Goal: Task Accomplishment & Management: Manage account settings

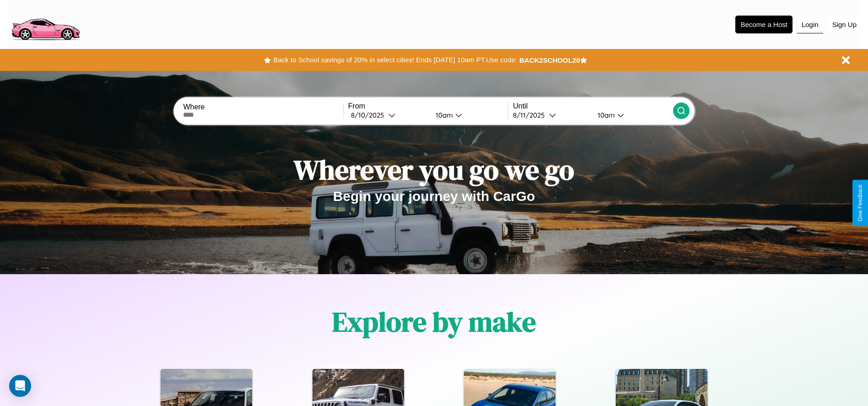
click at [810, 24] on button "Login" at bounding box center [810, 24] width 26 height 17
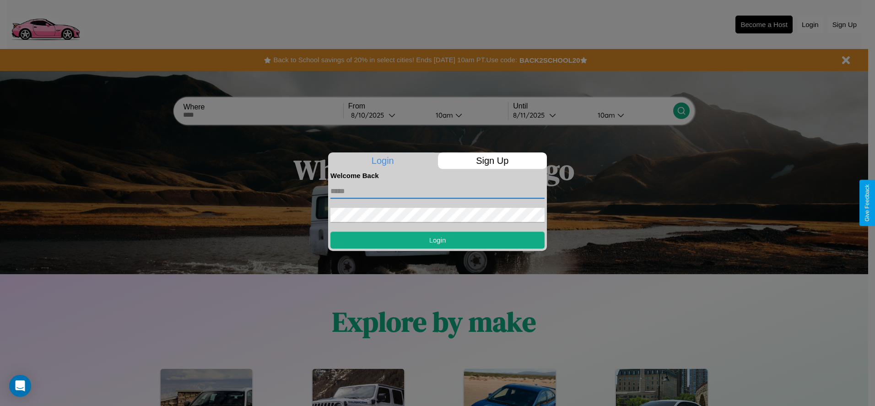
click at [437, 191] on input "text" at bounding box center [437, 191] width 214 height 15
type input "**********"
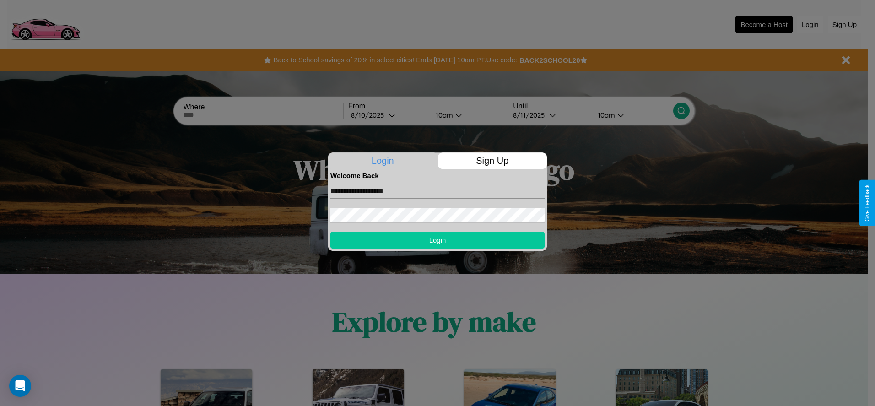
click at [437, 240] on button "Login" at bounding box center [437, 239] width 214 height 17
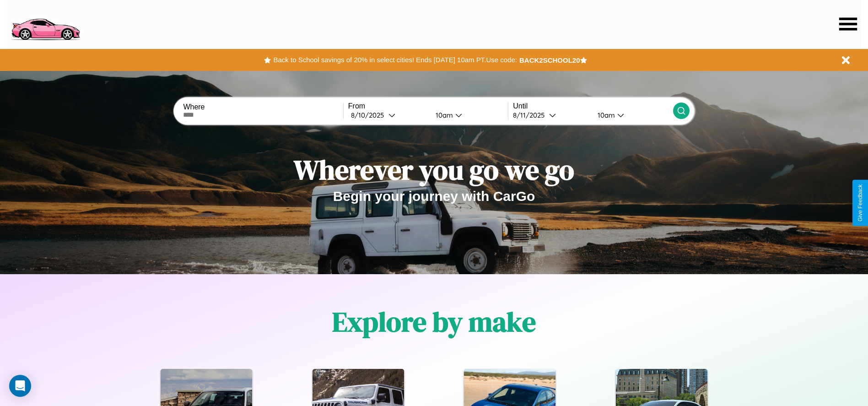
click at [848, 24] on icon at bounding box center [848, 23] width 18 height 13
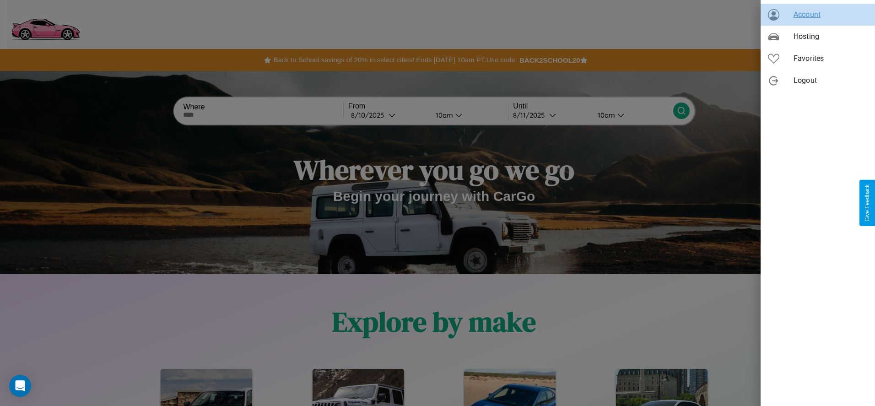
click at [817, 15] on span "Account" at bounding box center [830, 14] width 74 height 11
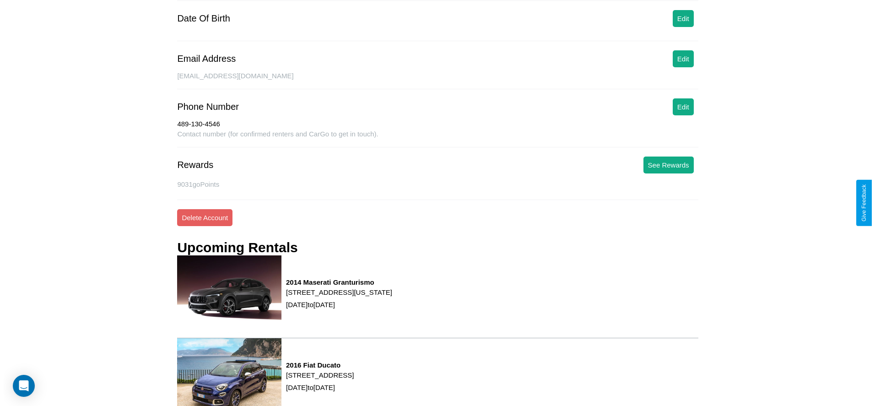
scroll to position [131, 0]
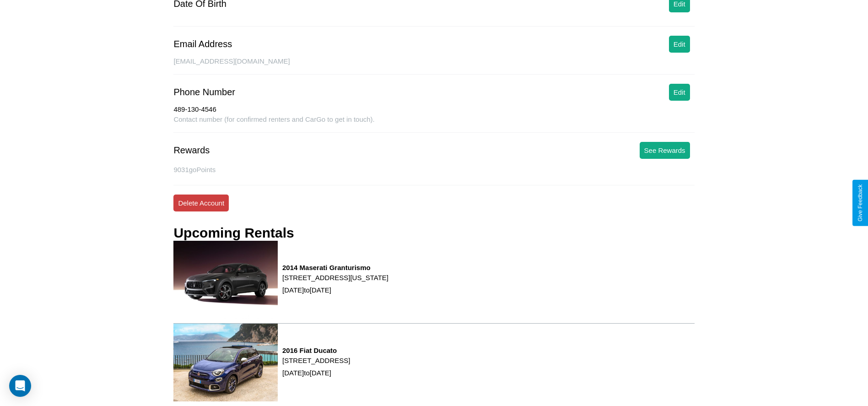
click at [201, 203] on button "Delete Account" at bounding box center [200, 202] width 55 height 17
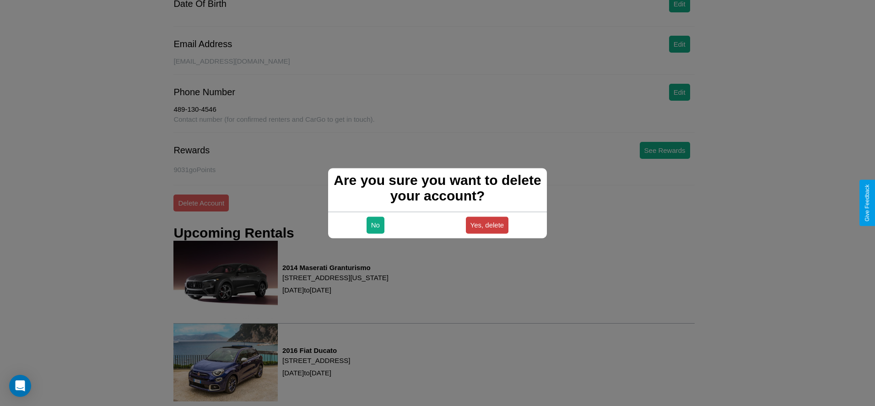
click at [487, 225] on button "Yes, delete" at bounding box center [487, 224] width 43 height 17
